Goal: Information Seeking & Learning: Learn about a topic

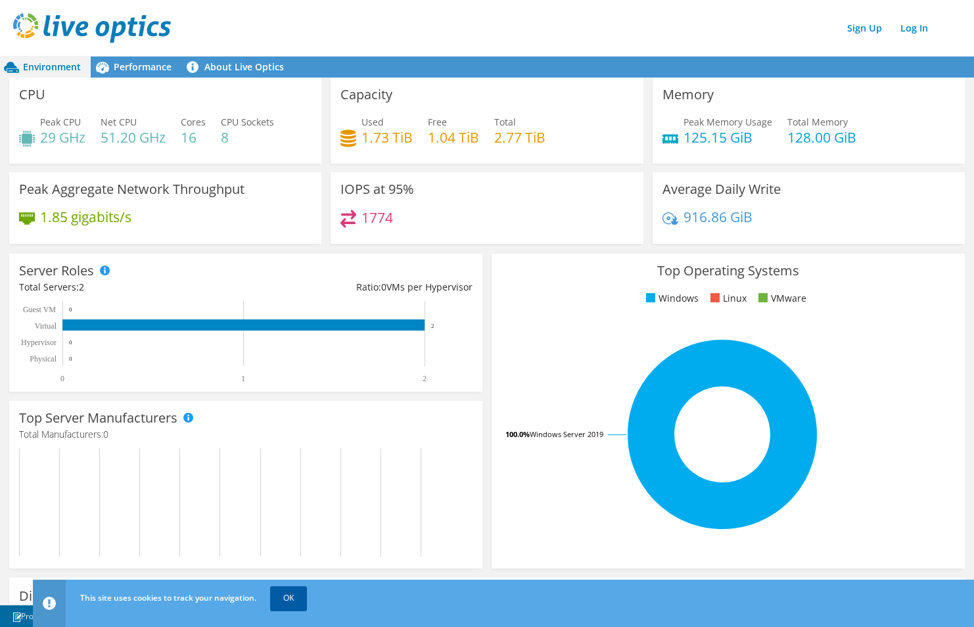
click at [291, 599] on link "OK" at bounding box center [288, 598] width 37 height 24
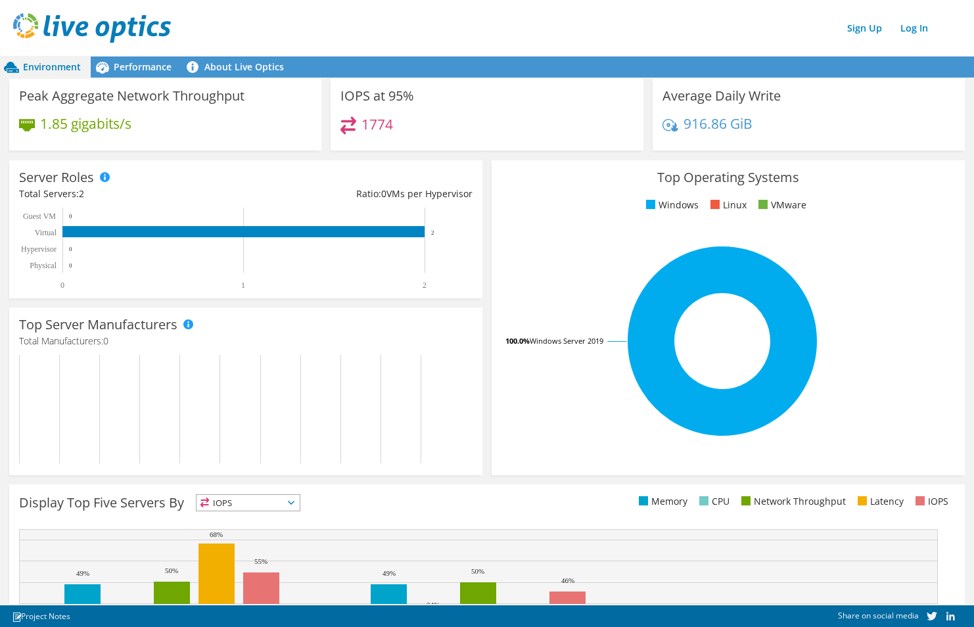
scroll to position [95, 0]
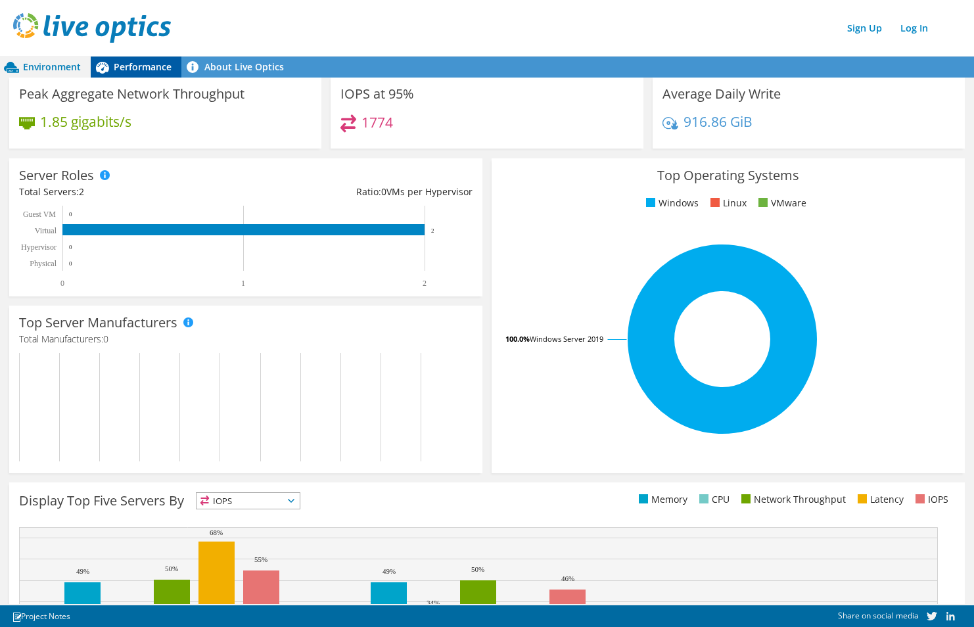
click at [146, 66] on span "Performance" at bounding box center [143, 66] width 58 height 12
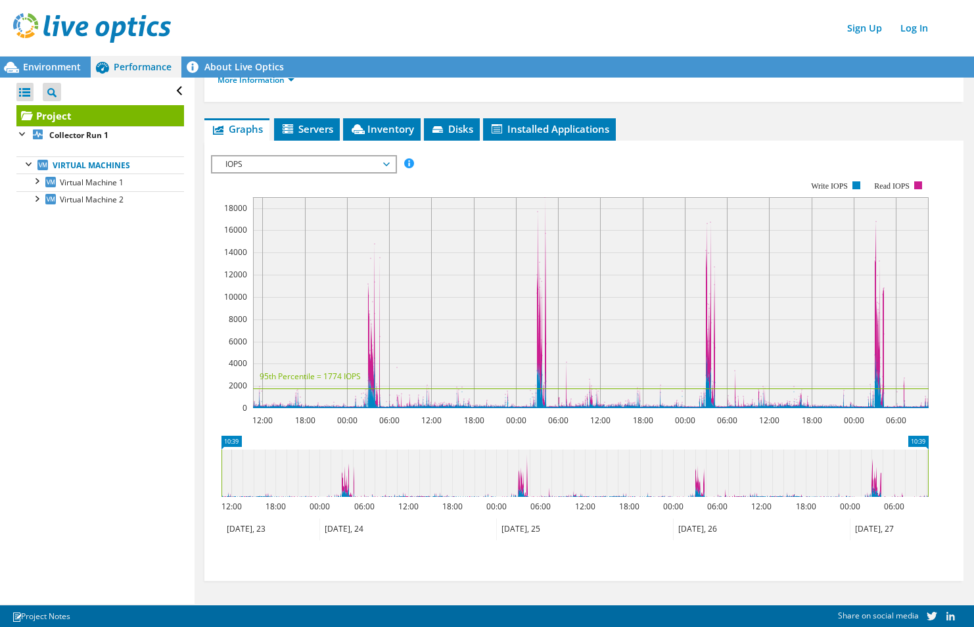
scroll to position [0, 0]
click at [390, 165] on span "IOPS" at bounding box center [303, 164] width 182 height 16
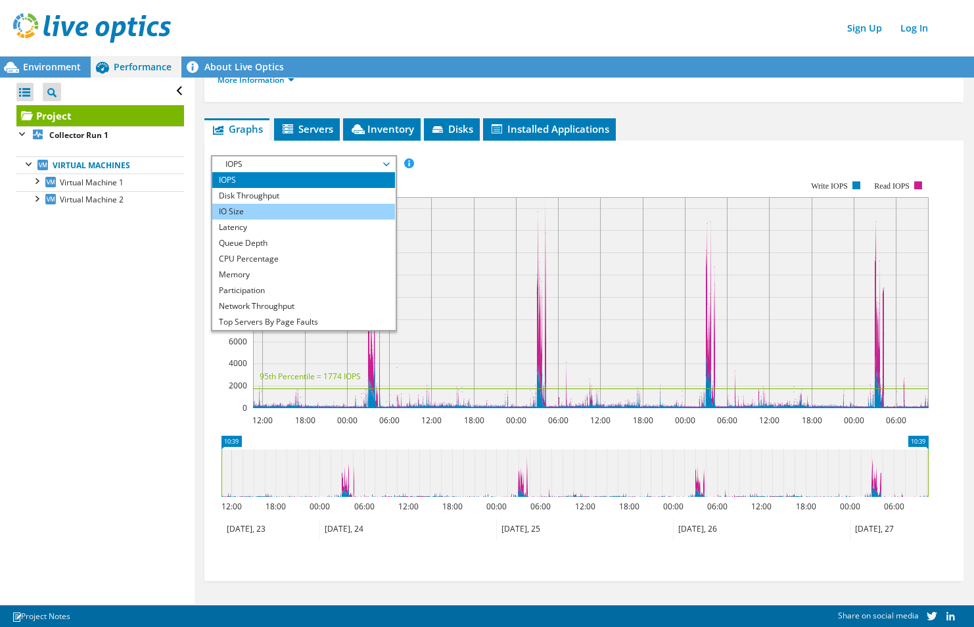
click at [296, 210] on li "IO Size" at bounding box center [303, 212] width 182 height 16
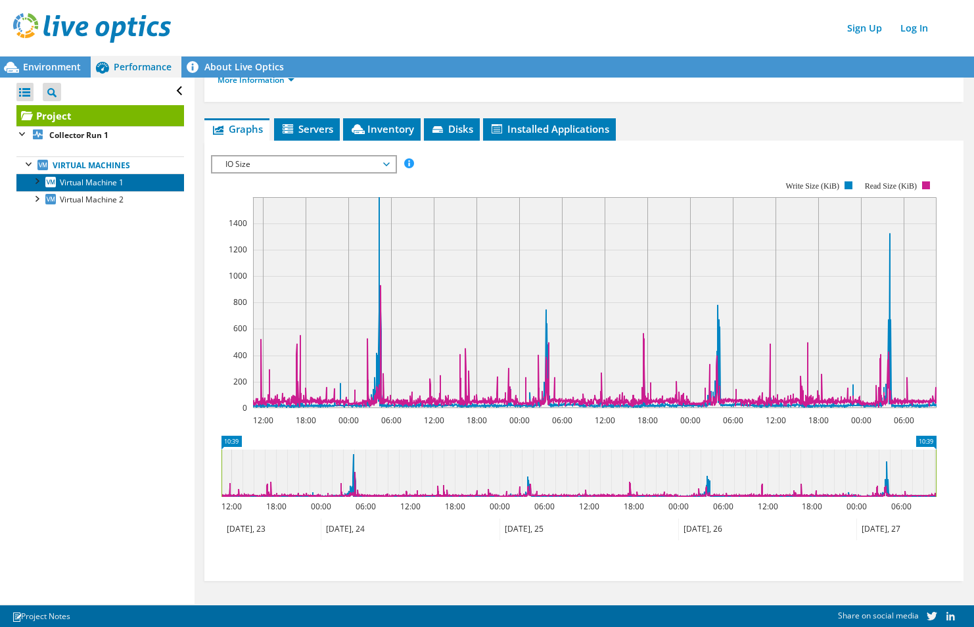
click at [104, 184] on span "Virtual Machine 1" at bounding box center [92, 182] width 64 height 11
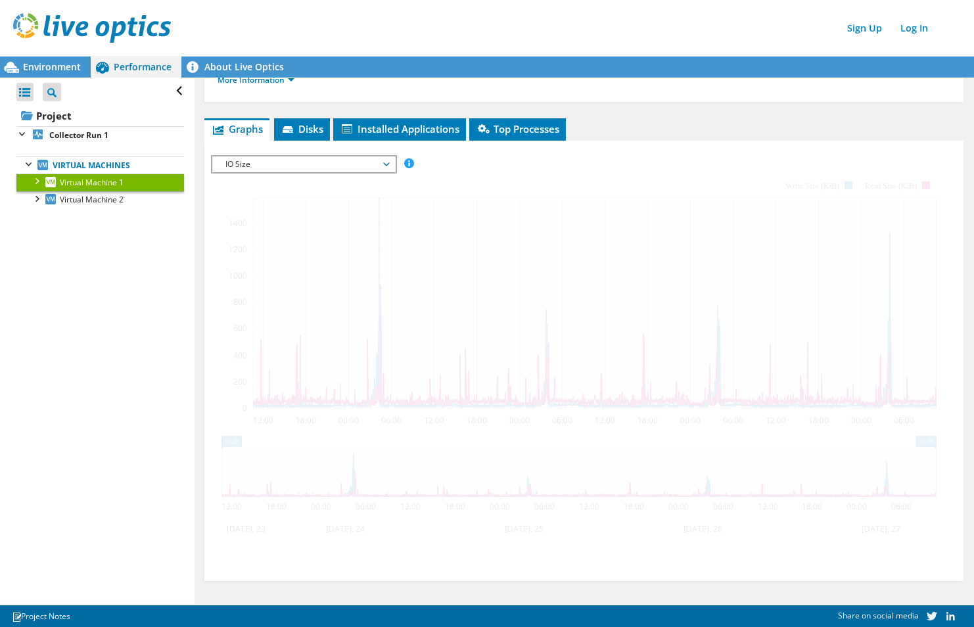
scroll to position [173, 0]
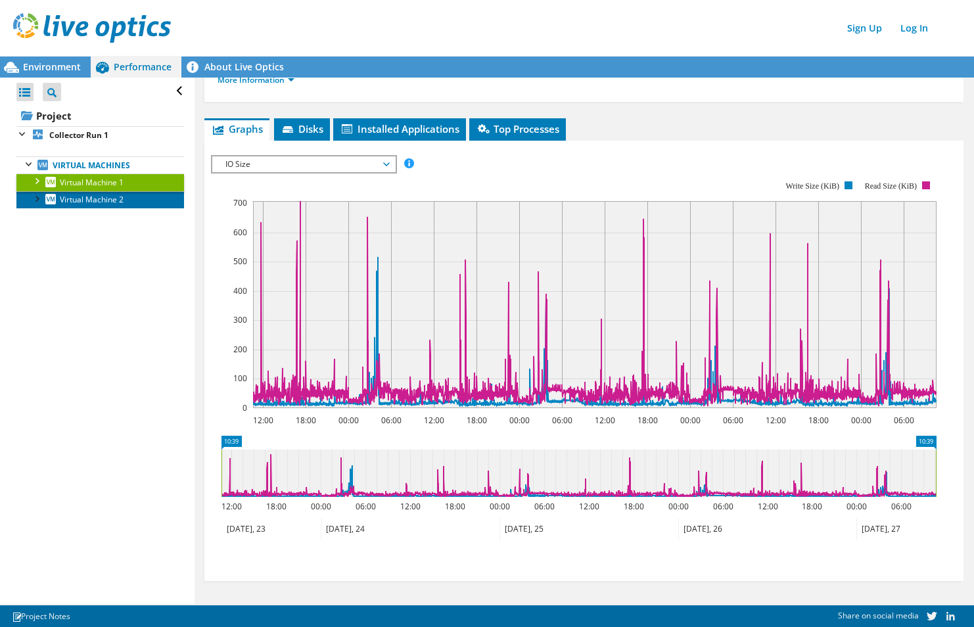
click at [104, 200] on span "Virtual Machine 2" at bounding box center [92, 199] width 64 height 11
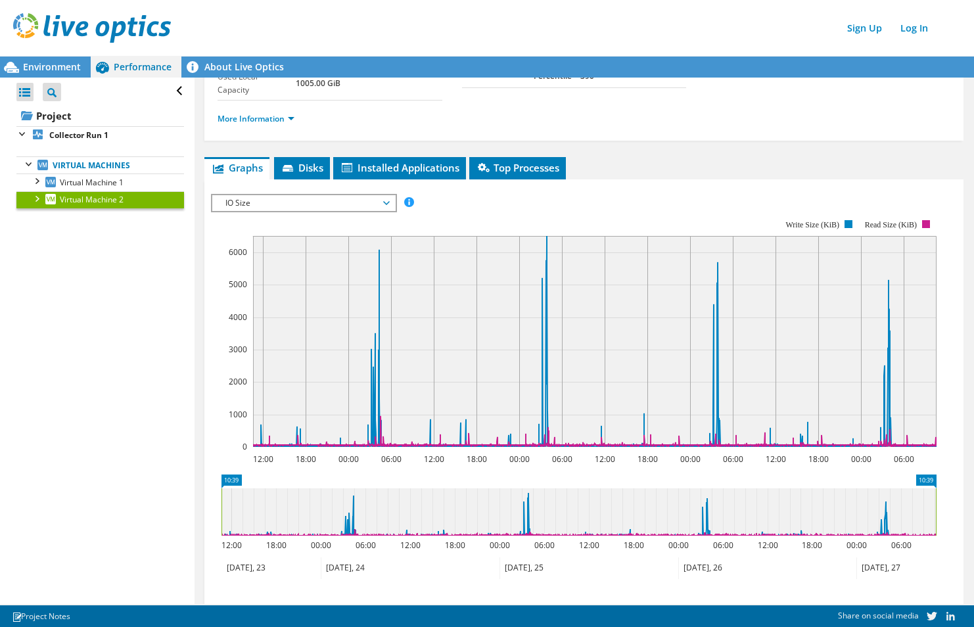
scroll to position [133, 0]
